Goal: Task Accomplishment & Management: Complete application form

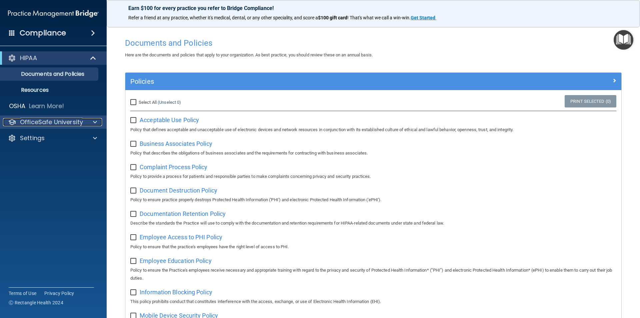
click at [95, 121] on span at bounding box center [95, 122] width 4 height 8
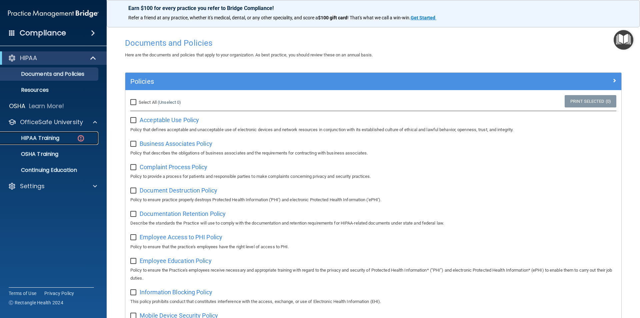
click at [58, 137] on p "HIPAA Training" at bounding box center [31, 138] width 55 height 7
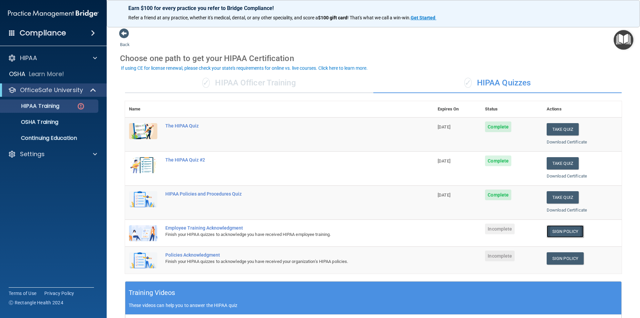
click at [554, 230] on link "Sign Policy" at bounding box center [565, 231] width 37 height 12
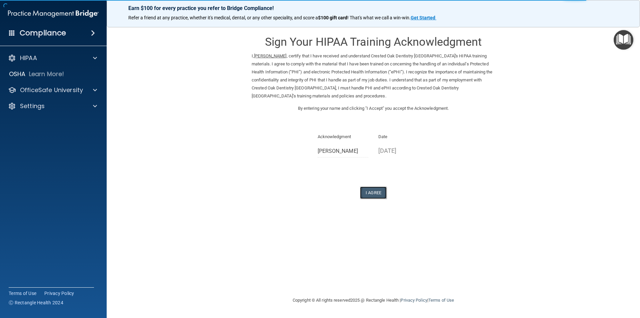
click at [369, 189] on button "I Agree" at bounding box center [373, 192] width 27 height 12
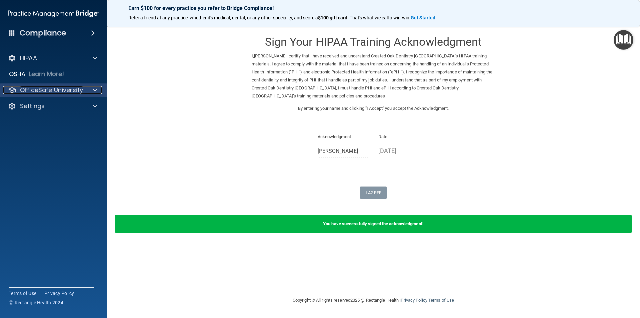
click at [96, 89] on span at bounding box center [95, 90] width 4 height 8
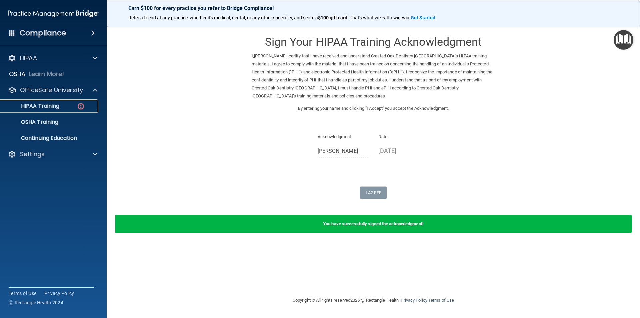
click at [70, 108] on div "HIPAA Training" at bounding box center [49, 106] width 91 height 7
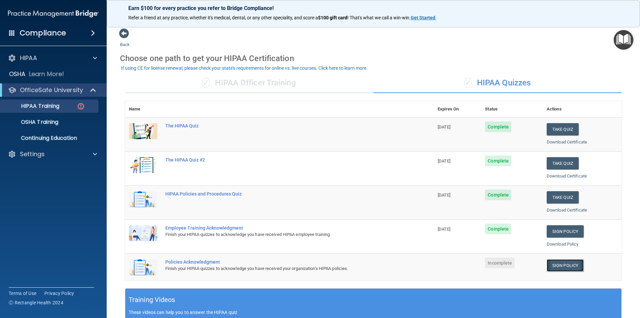
click at [558, 264] on link "Sign Policy" at bounding box center [565, 265] width 37 height 12
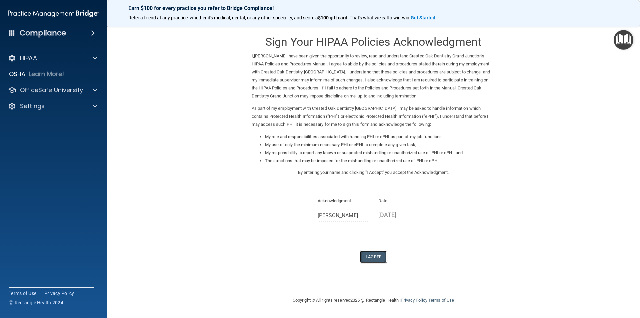
click at [377, 257] on button "I Agree" at bounding box center [373, 256] width 27 height 12
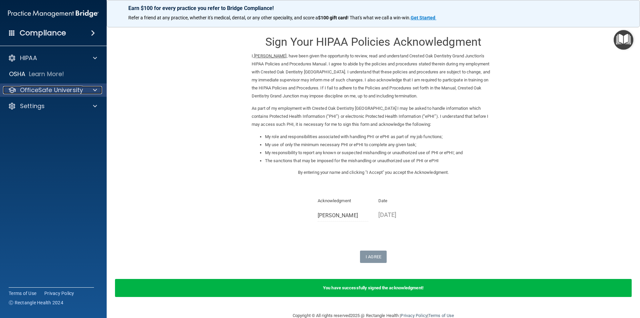
click at [93, 89] on span at bounding box center [95, 90] width 4 height 8
